Goal: Task Accomplishment & Management: Use online tool/utility

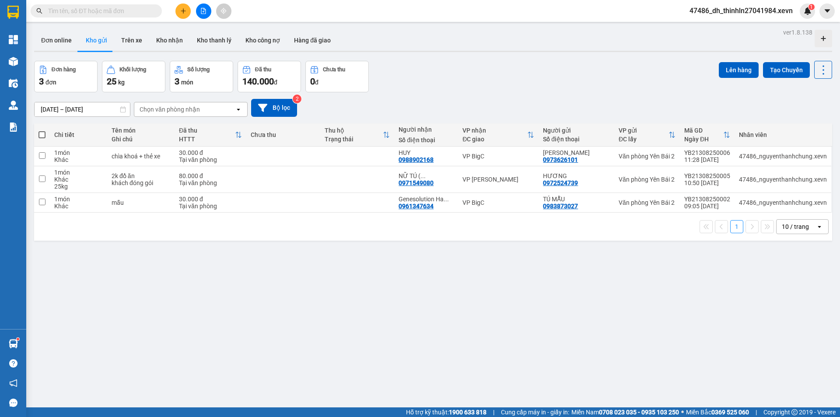
click at [170, 109] on div "Chọn văn phòng nhận" at bounding box center [170, 109] width 60 height 9
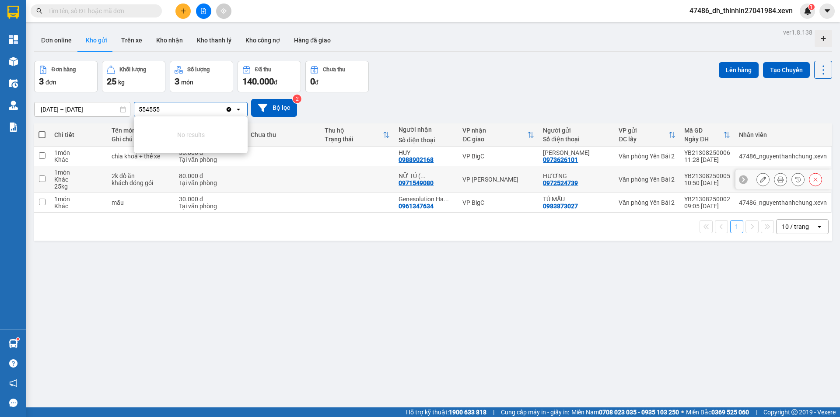
type input "554555"
click at [281, 182] on td at bounding box center [283, 179] width 74 height 27
checkbox input "true"
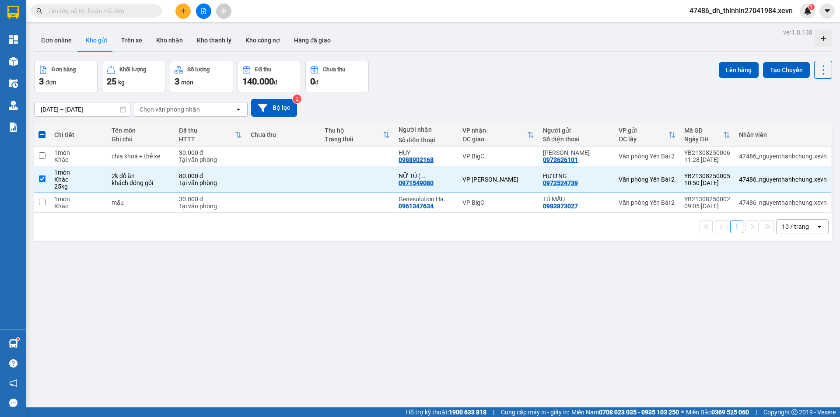
click at [203, 111] on div "Chọn văn phòng nhận" at bounding box center [184, 109] width 101 height 14
type input "0"
click at [140, 12] on input "text" at bounding box center [99, 11] width 103 height 10
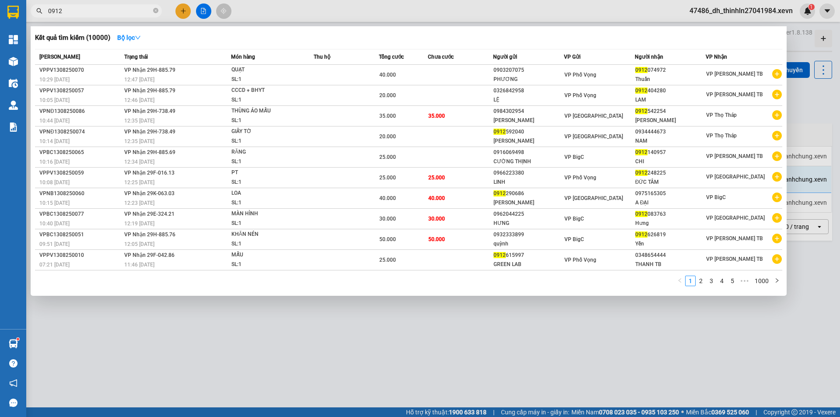
type input "0912"
click at [817, 103] on div at bounding box center [420, 208] width 840 height 417
